Goal: Task Accomplishment & Management: Manage account settings

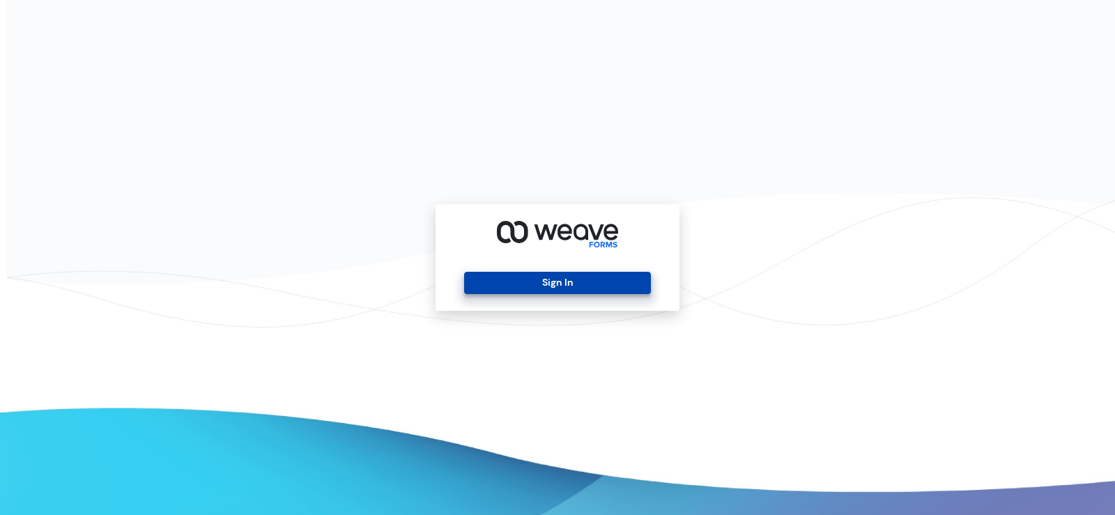
click at [592, 289] on button "Sign In" at bounding box center [557, 283] width 186 height 22
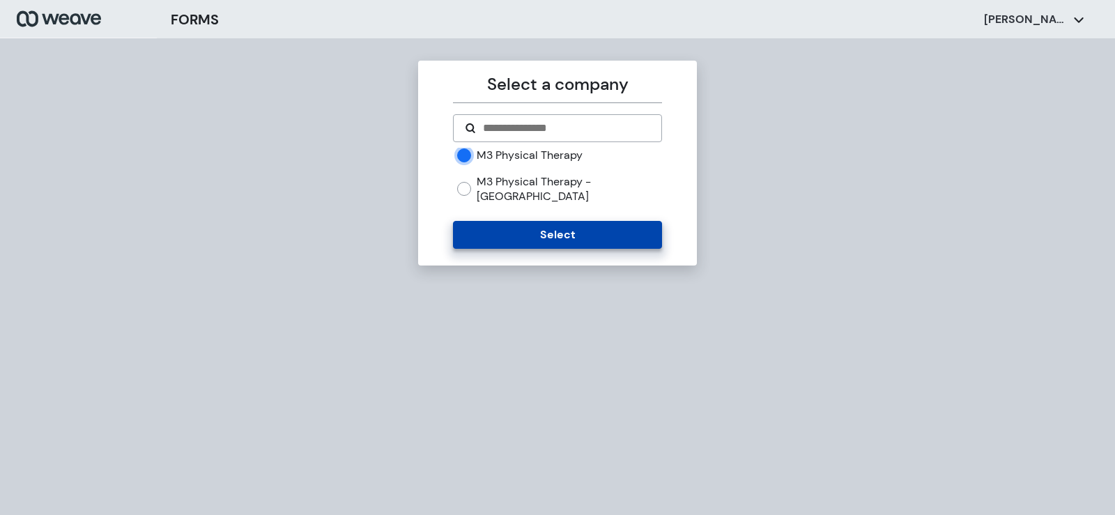
click at [492, 221] on button "Select" at bounding box center [557, 235] width 208 height 28
